Goal: Use online tool/utility: Utilize a website feature to perform a specific function

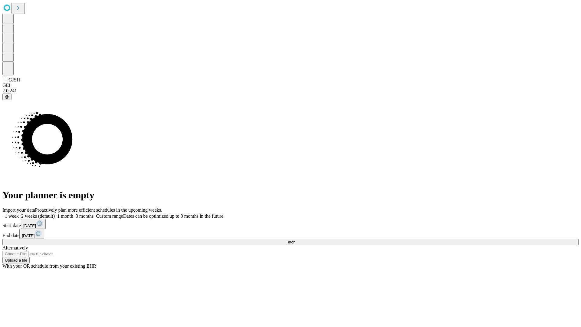
click at [295, 240] on span "Fetch" at bounding box center [290, 242] width 10 height 5
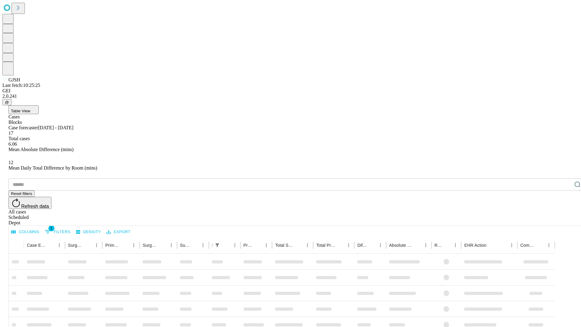
click at [30, 109] on span "Table View" at bounding box center [20, 111] width 19 height 5
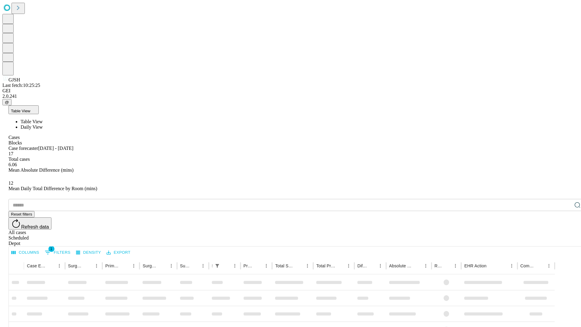
click at [43, 124] on span "Daily View" at bounding box center [32, 126] width 22 height 5
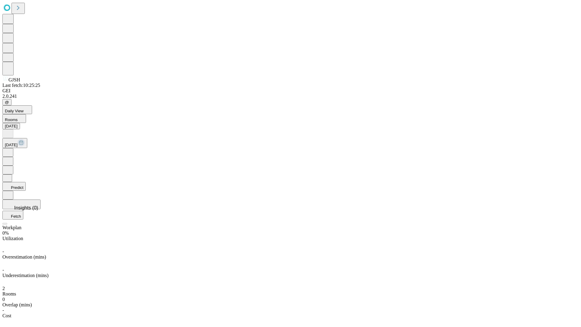
click at [26, 182] on button "Predict" at bounding box center [13, 186] width 23 height 9
